Goal: Find specific page/section: Find specific page/section

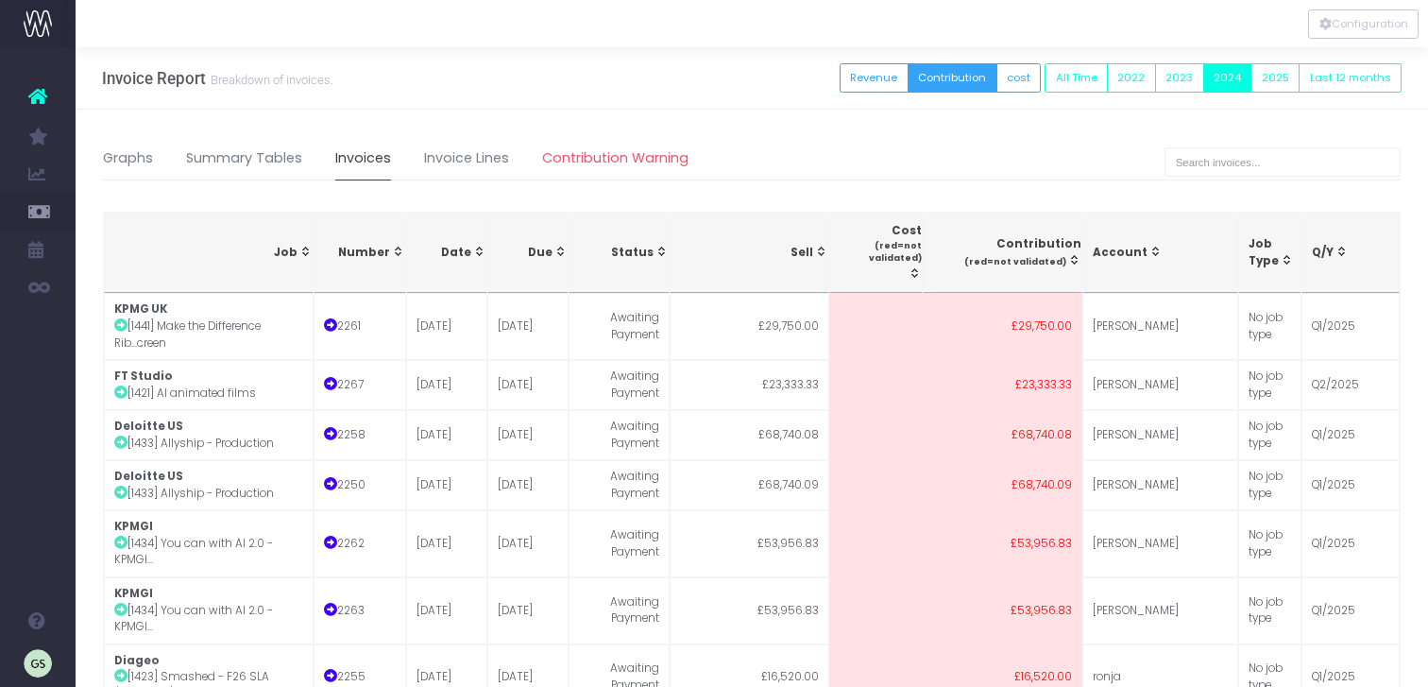
select select "50"
click at [39, 95] on icon at bounding box center [37, 96] width 19 height 25
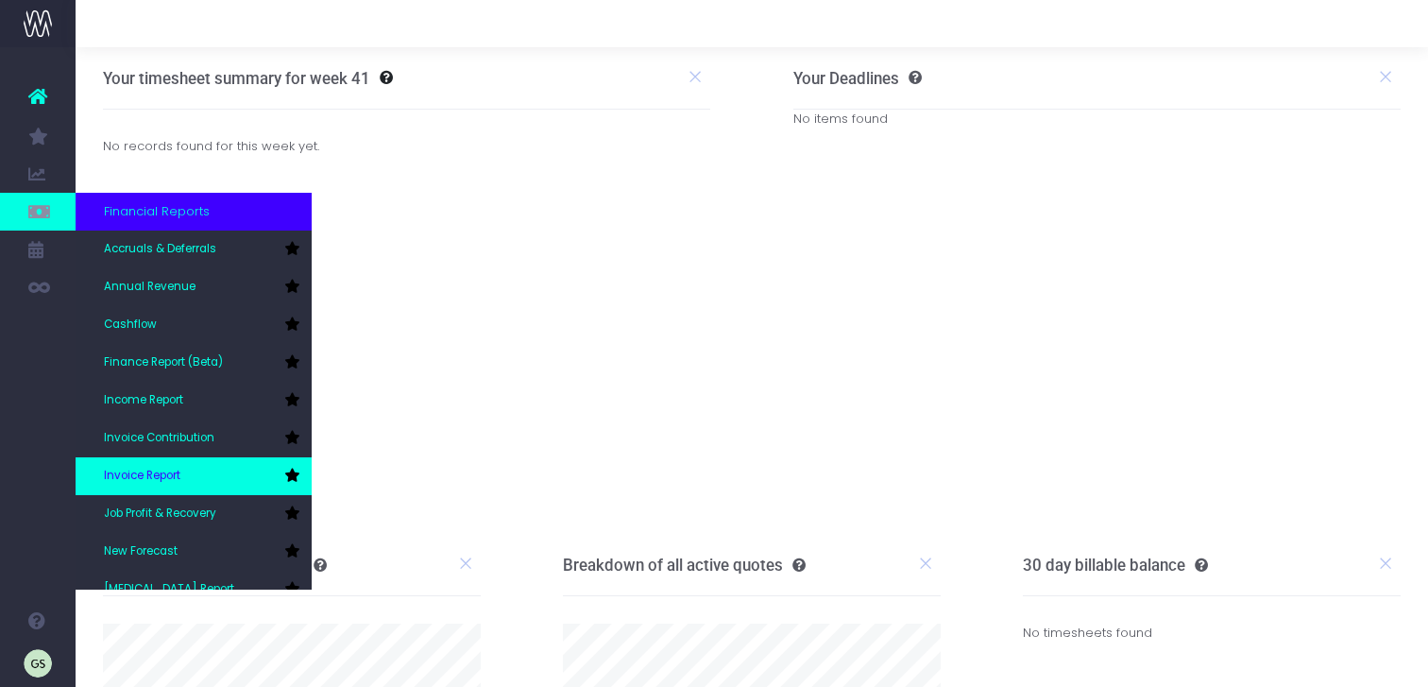
click at [168, 467] on span "Invoice Report" at bounding box center [142, 475] width 76 height 17
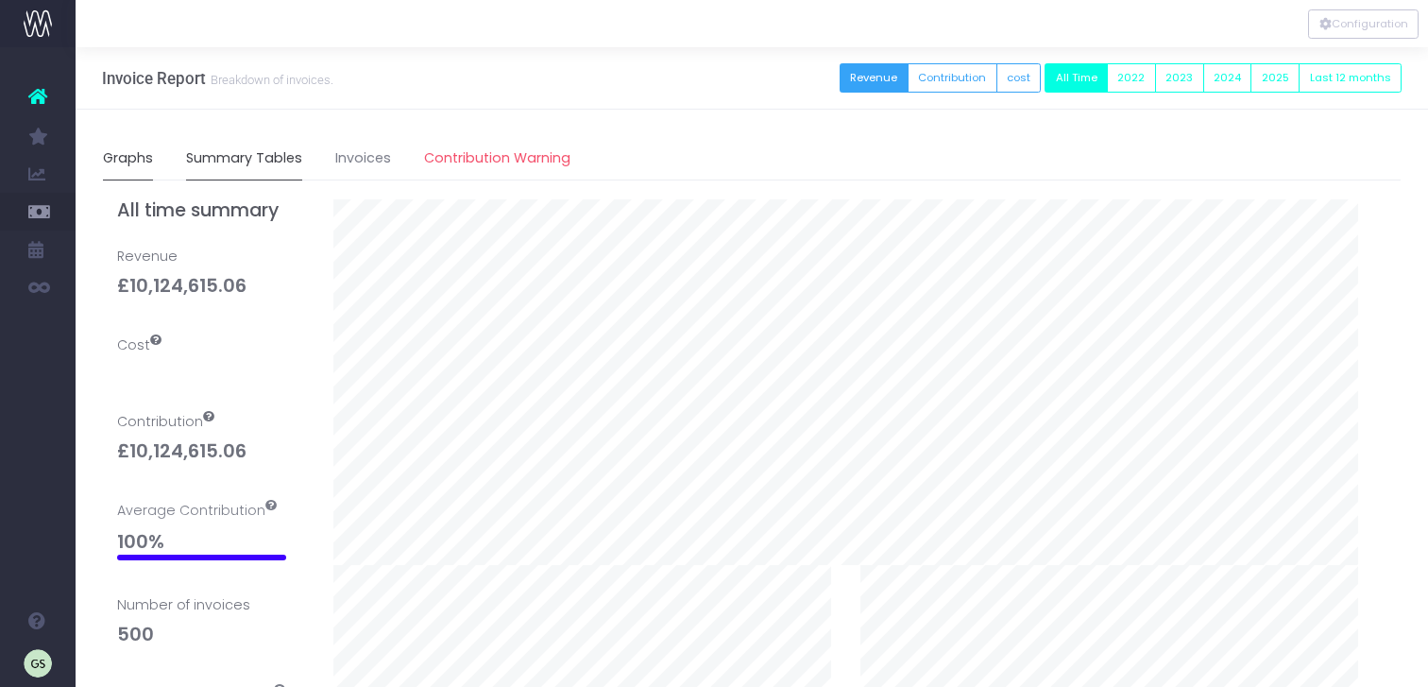
click at [247, 151] on link "Summary Tables" at bounding box center [244, 158] width 116 height 43
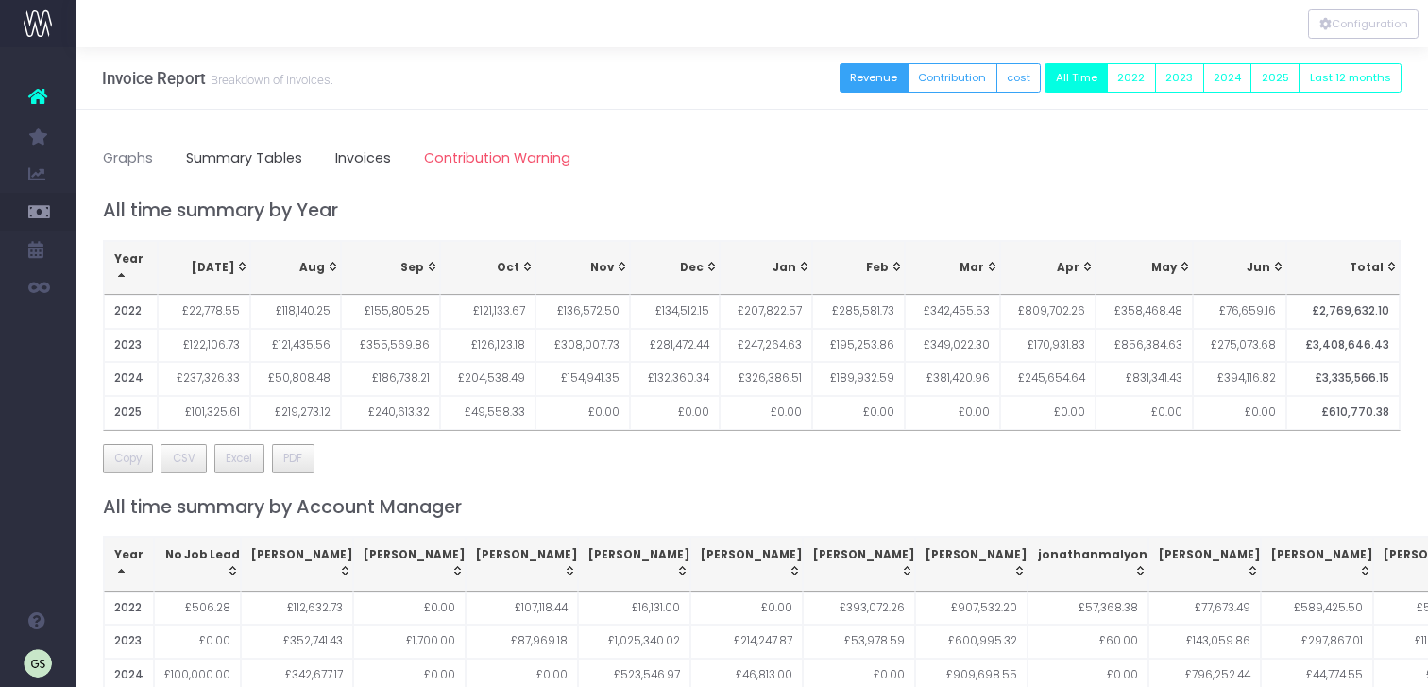
click at [371, 153] on link "Invoices" at bounding box center [363, 158] width 56 height 43
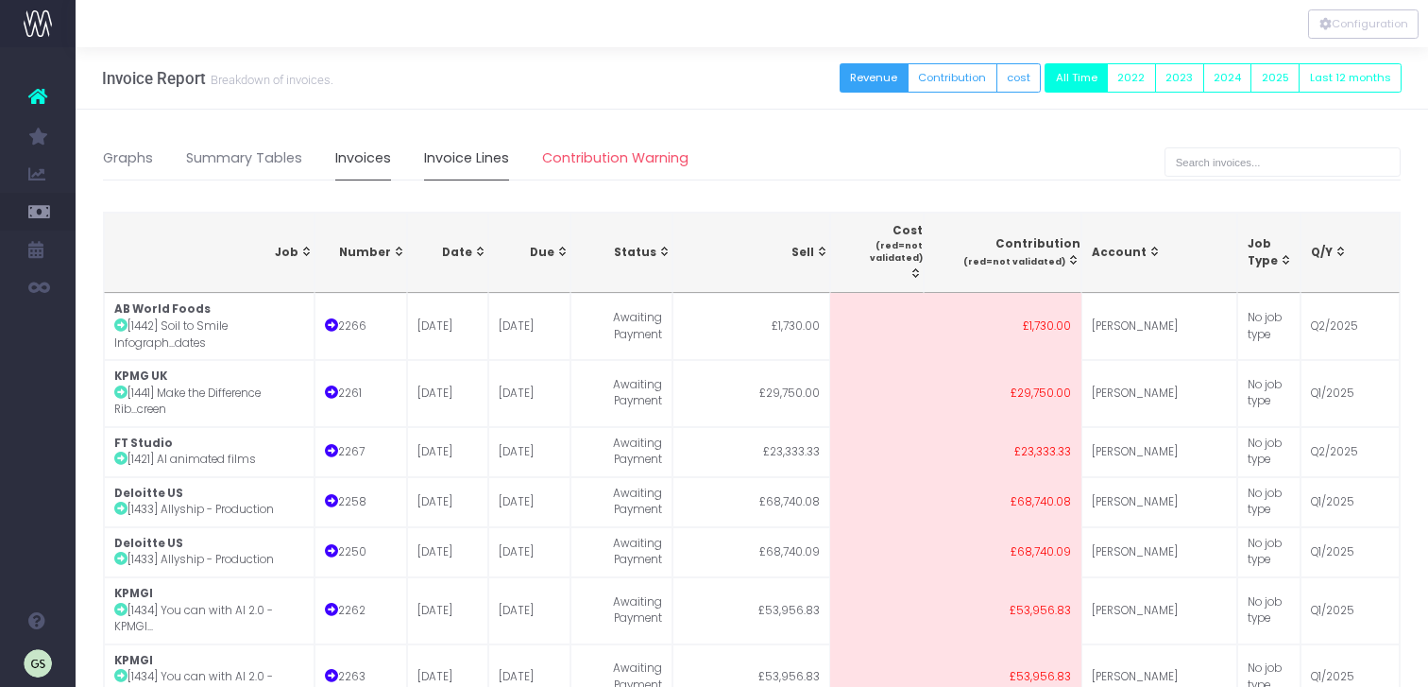
click at [484, 152] on link "Invoice Lines" at bounding box center [466, 158] width 85 height 43
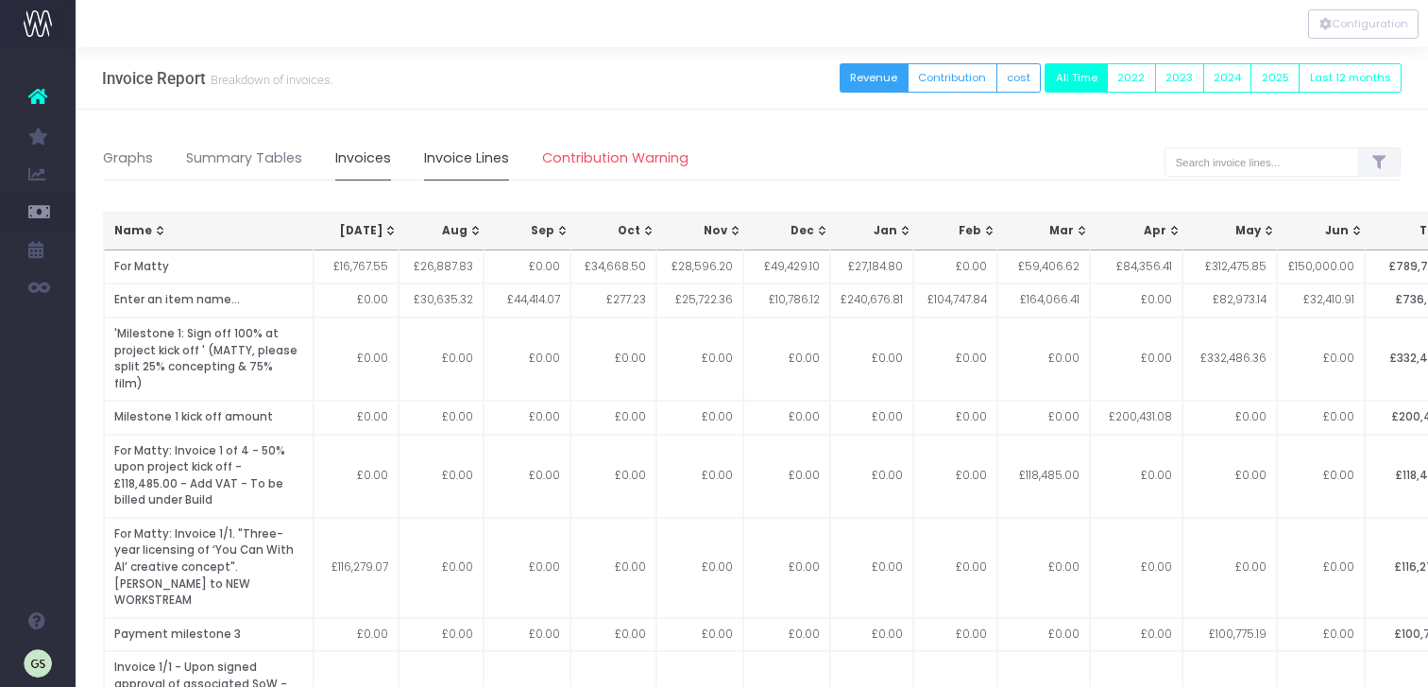
click at [365, 160] on link "Invoices" at bounding box center [363, 158] width 56 height 43
